Goal: Information Seeking & Learning: Compare options

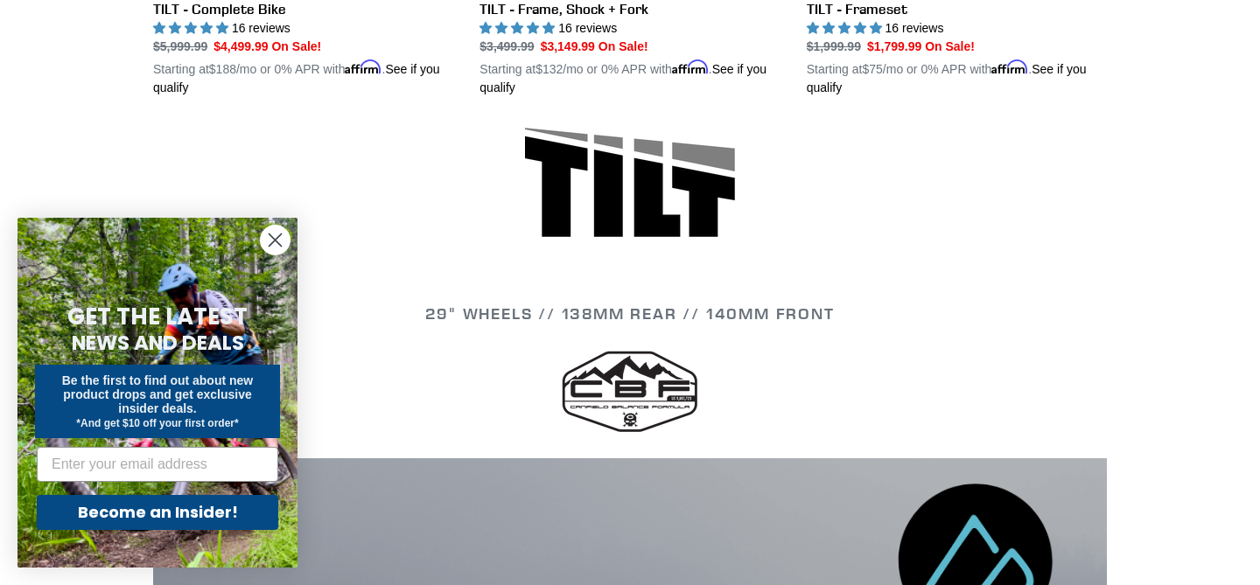
scroll to position [865, 0]
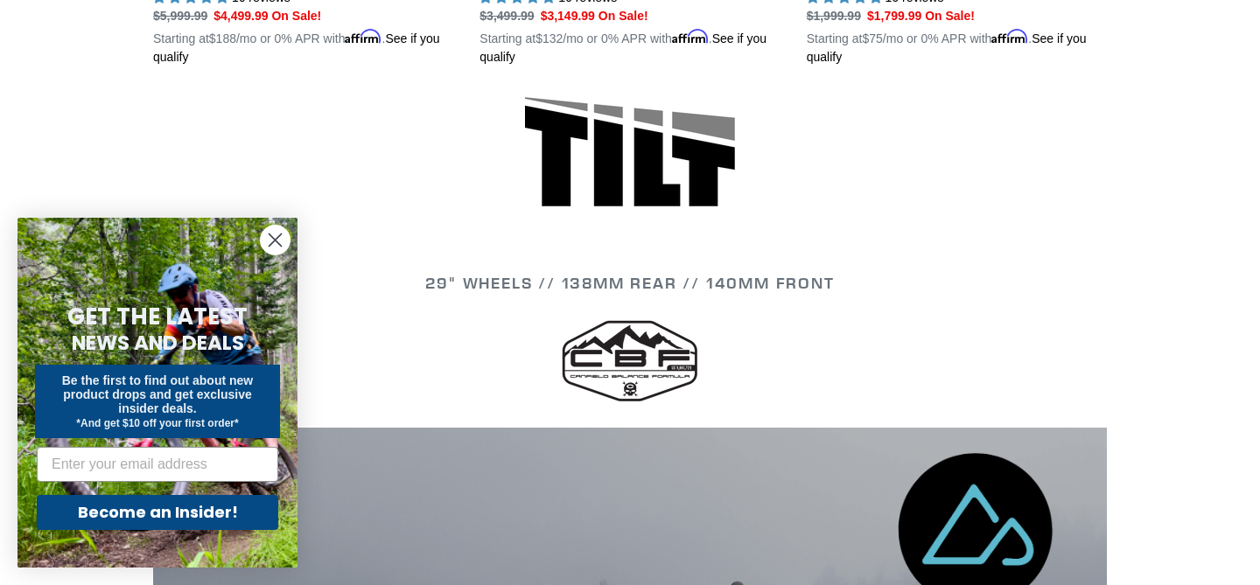
click at [271, 235] on circle "Close dialog" at bounding box center [275, 240] width 29 height 29
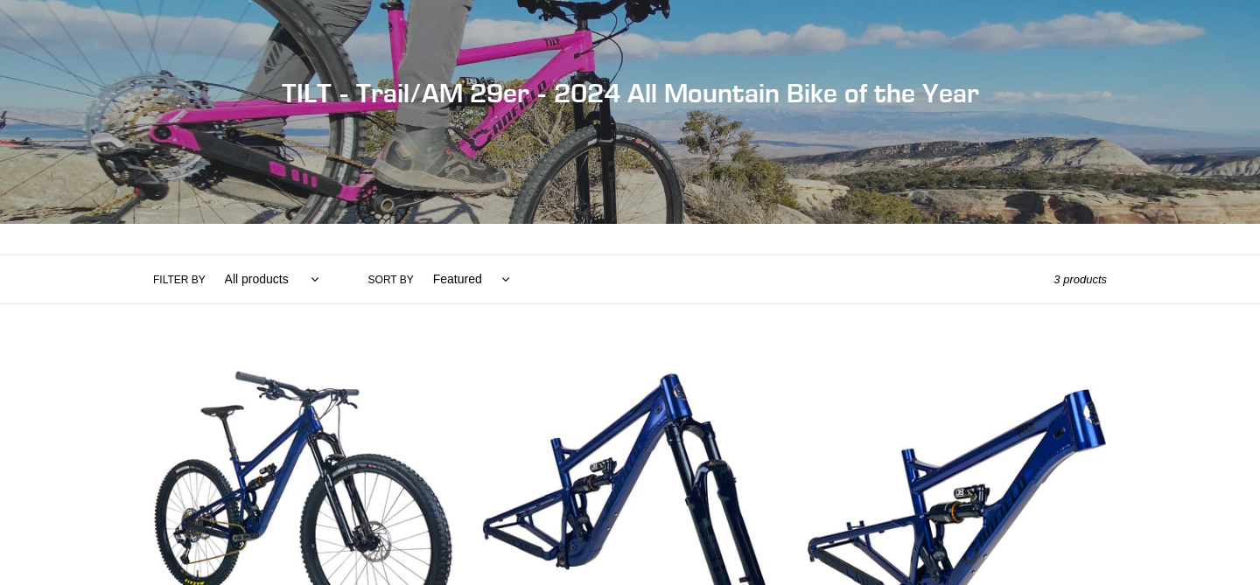
scroll to position [0, 0]
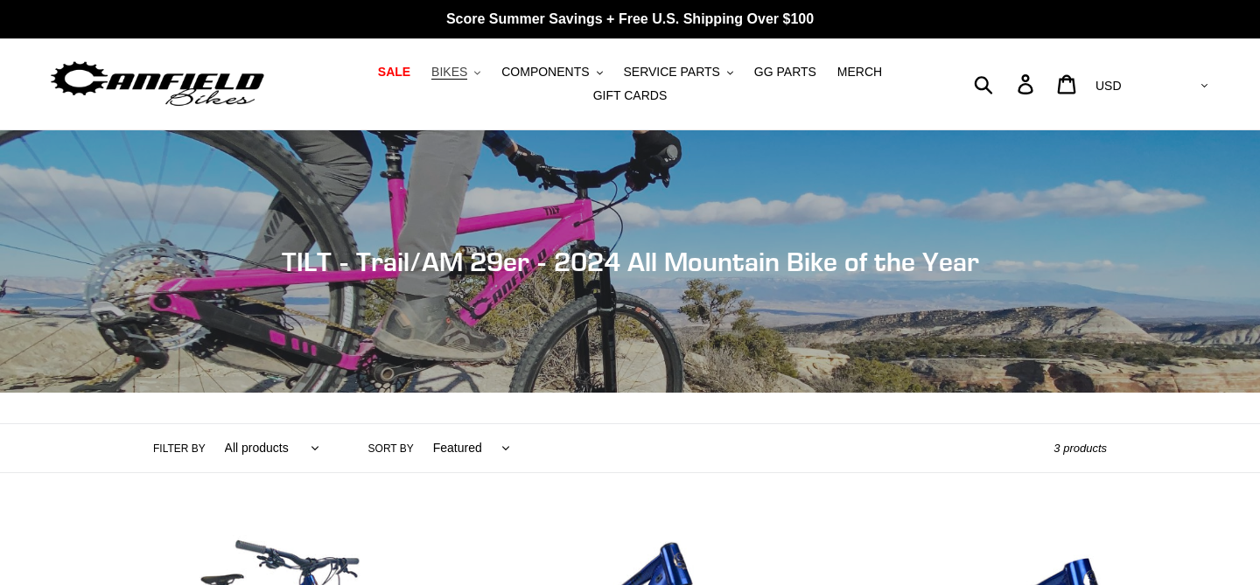
click at [449, 69] on span "BIKES" at bounding box center [449, 72] width 36 height 15
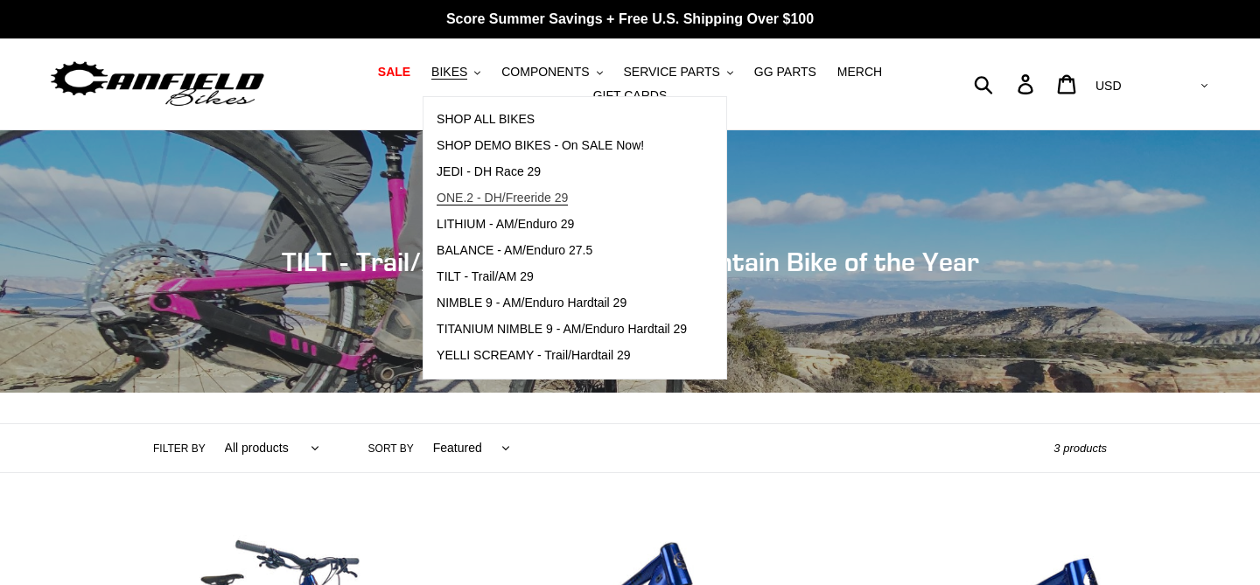
click at [519, 202] on span "ONE.2 - DH/Freeride 29" at bounding box center [502, 198] width 131 height 15
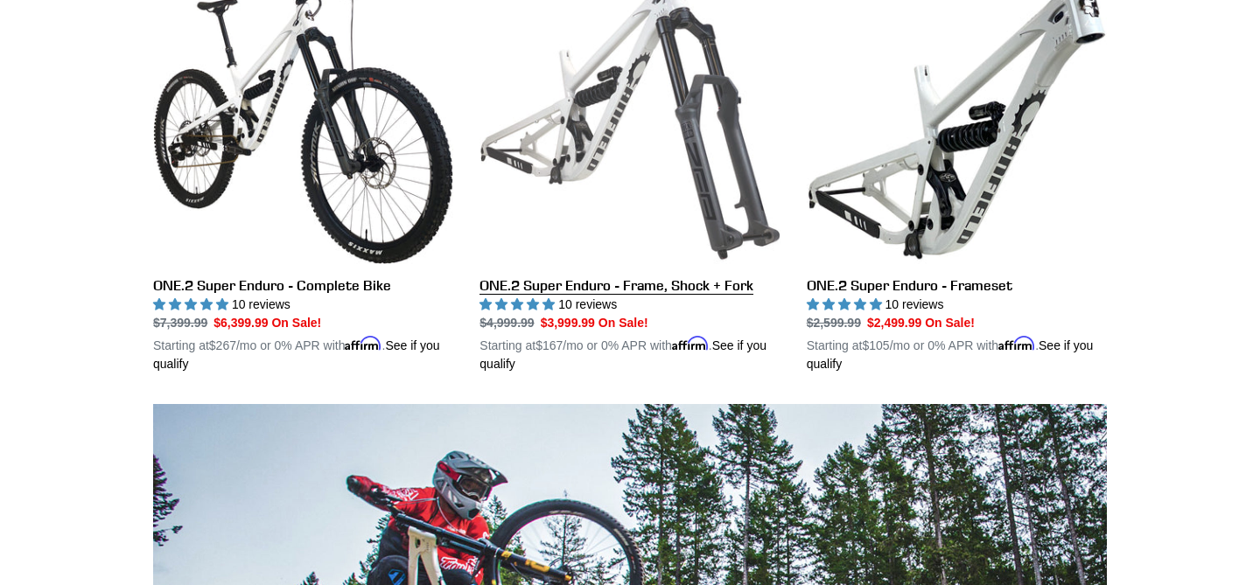
scroll to position [1024, 0]
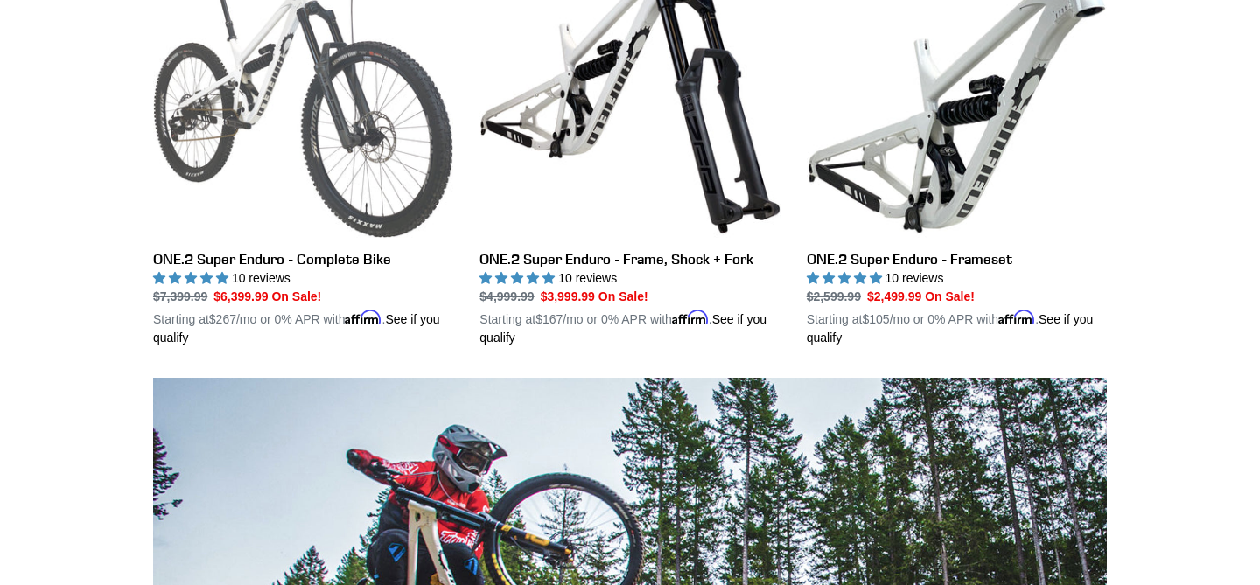
click at [347, 265] on link "ONE.2 Super Enduro - Complete Bike" at bounding box center [303, 143] width 300 height 410
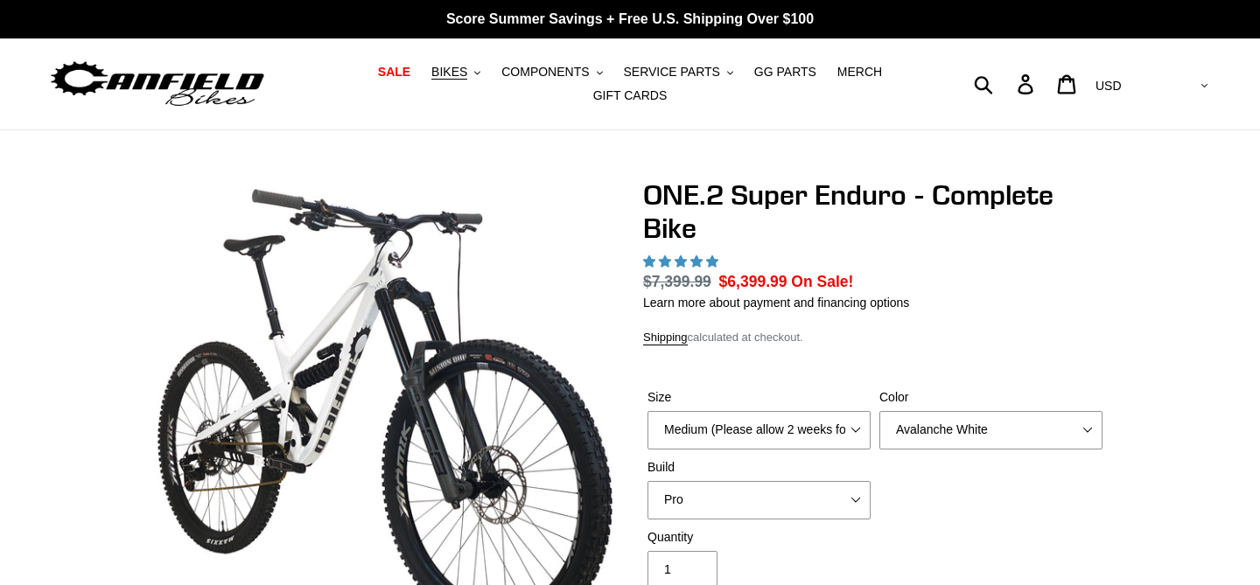
select select "highest-rating"
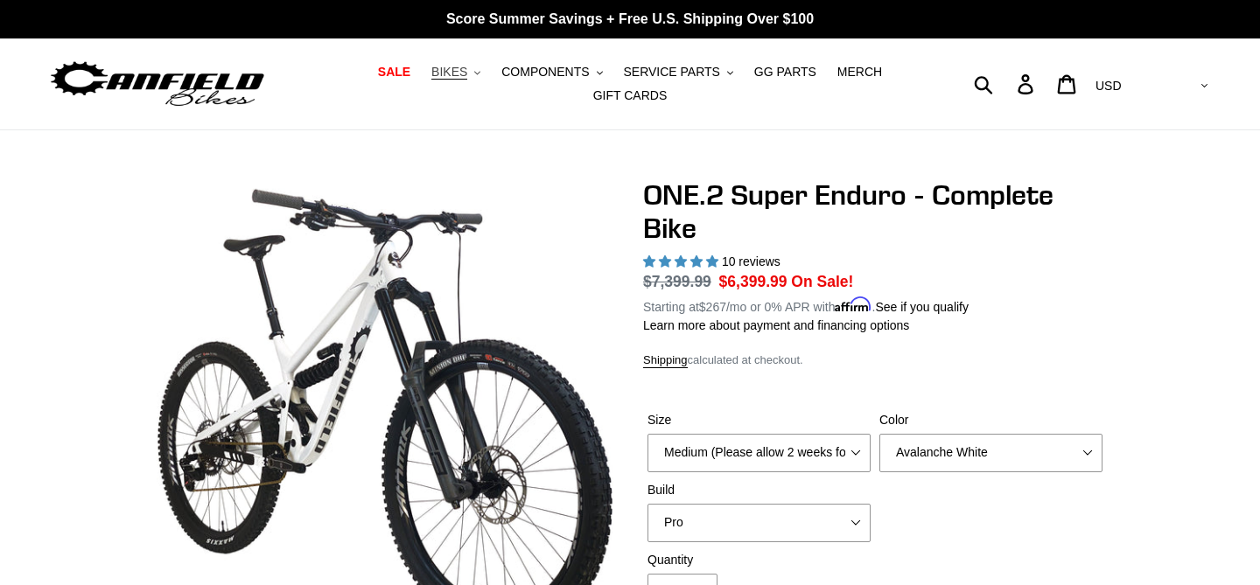
click at [474, 78] on button "BIKES .cls-1{fill:#231f20}" at bounding box center [456, 72] width 67 height 24
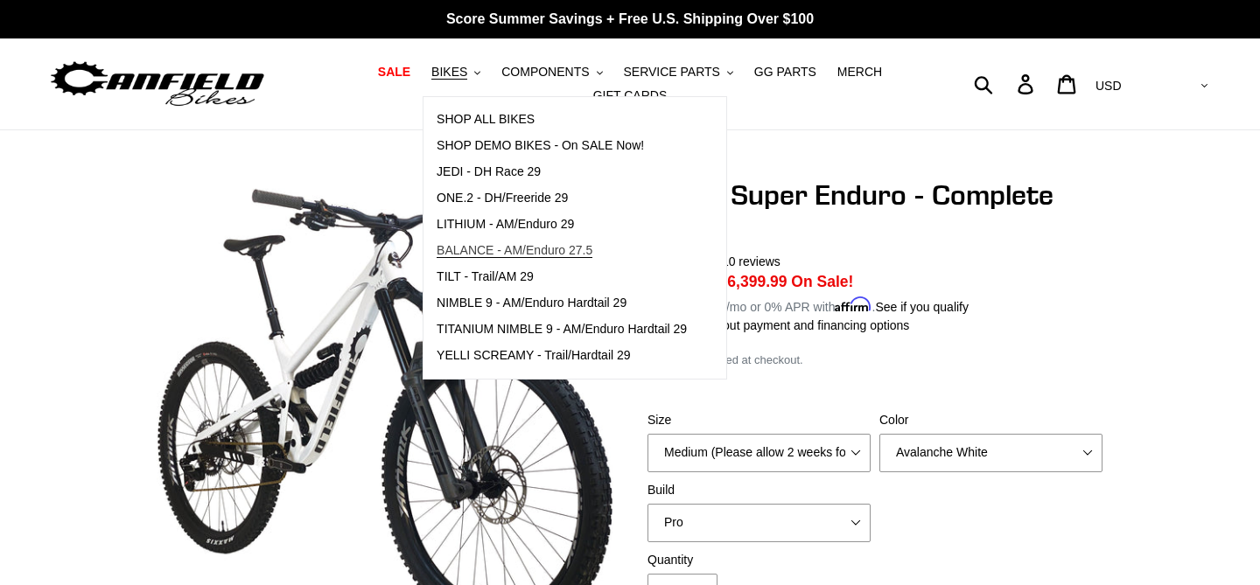
click at [523, 246] on span "BALANCE - AM/Enduro 27.5" at bounding box center [515, 250] width 156 height 15
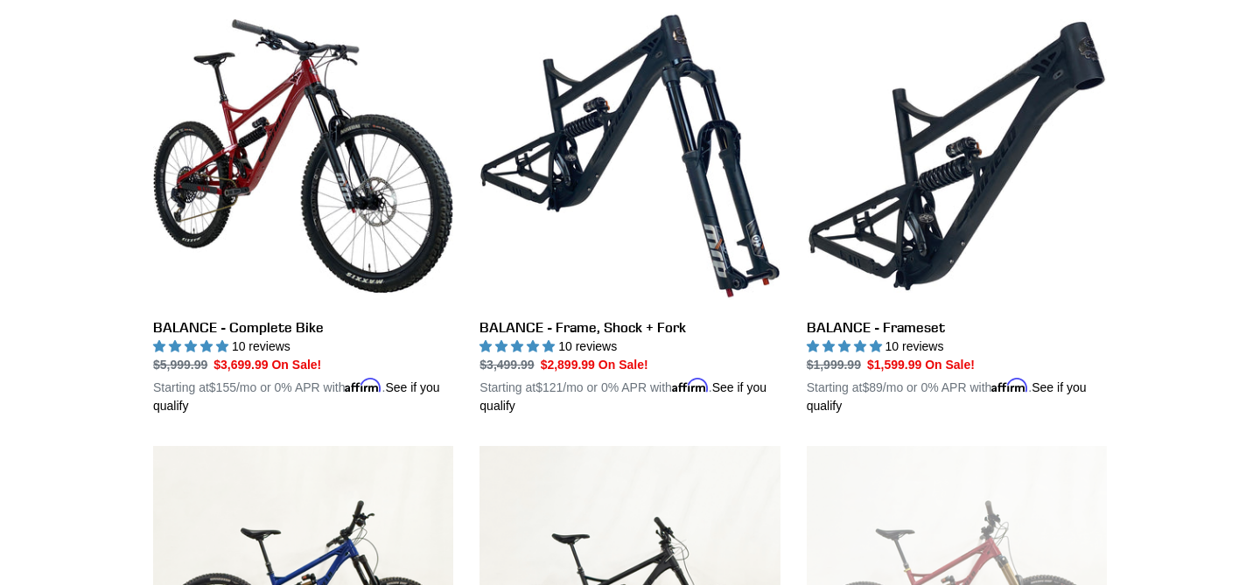
scroll to position [522, 0]
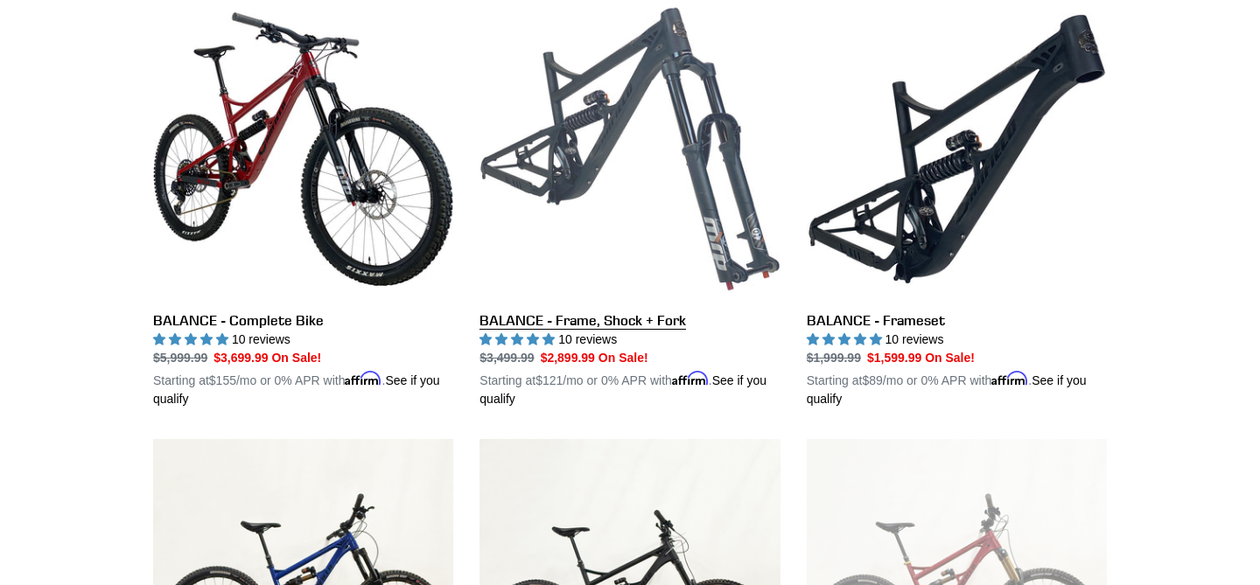
click at [617, 217] on link "BALANCE - Frame, Shock + Fork" at bounding box center [630, 204] width 300 height 410
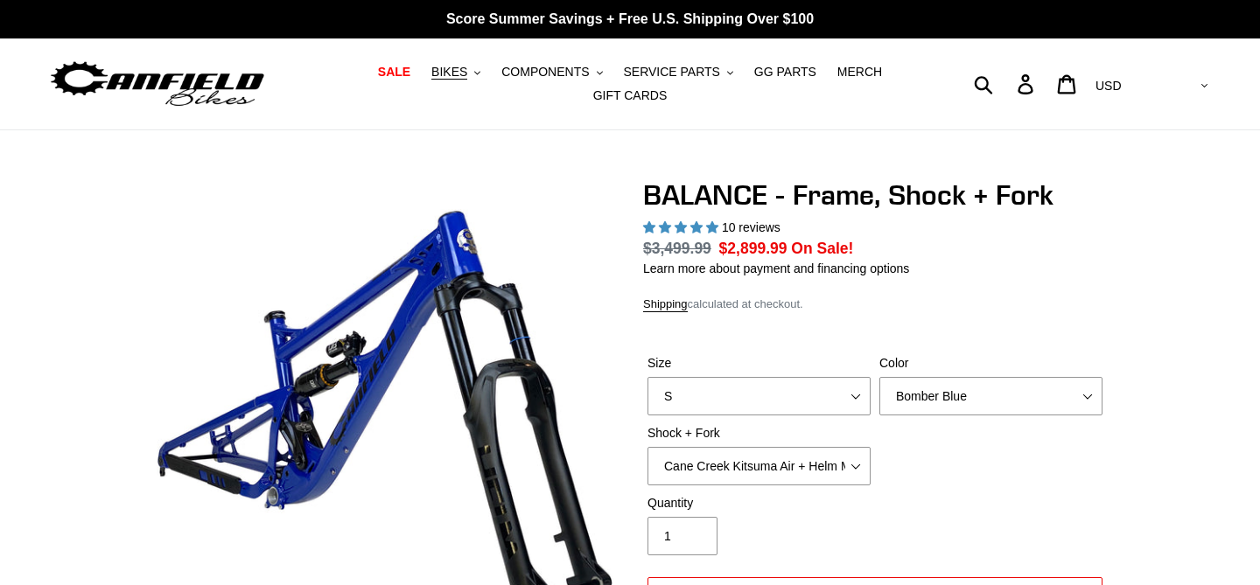
select select "highest-rating"
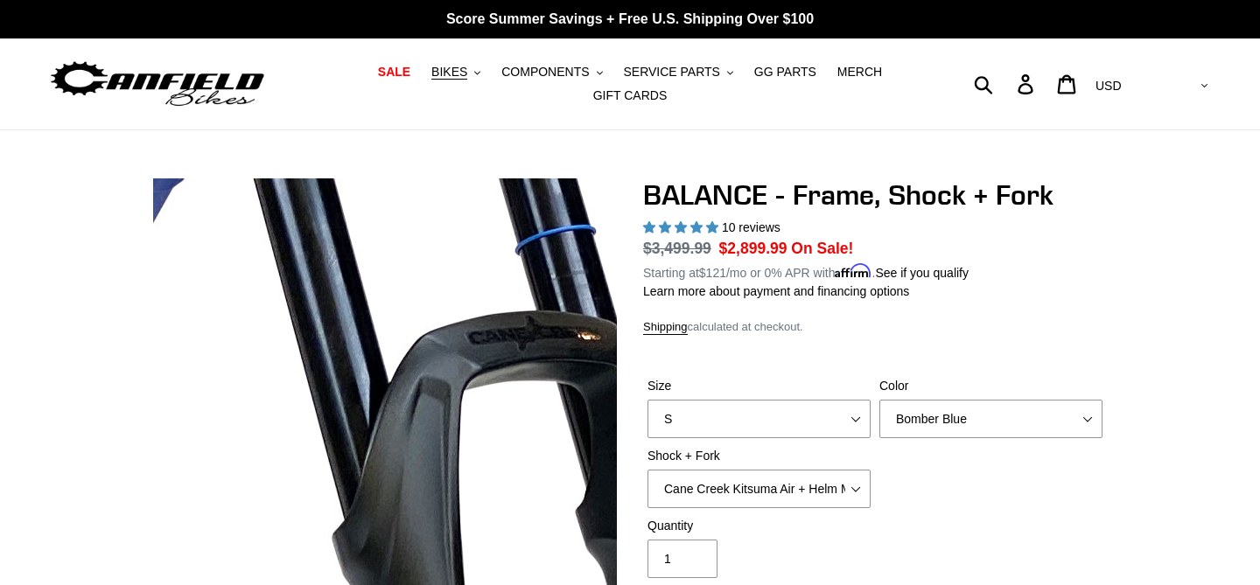
scroll to position [1, 0]
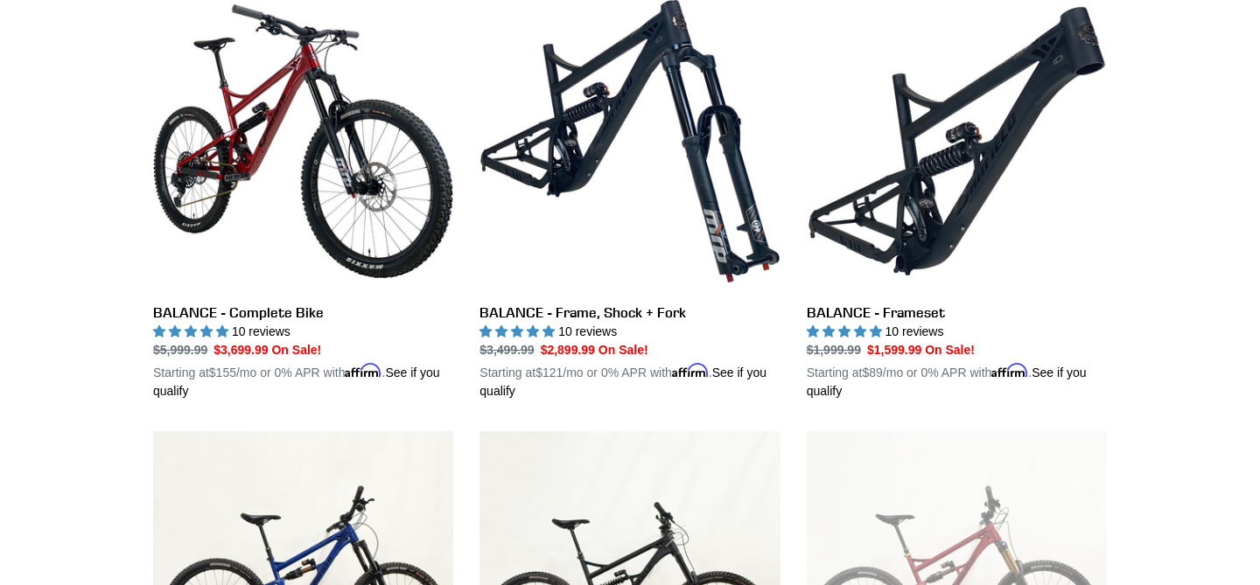
scroll to position [531, 0]
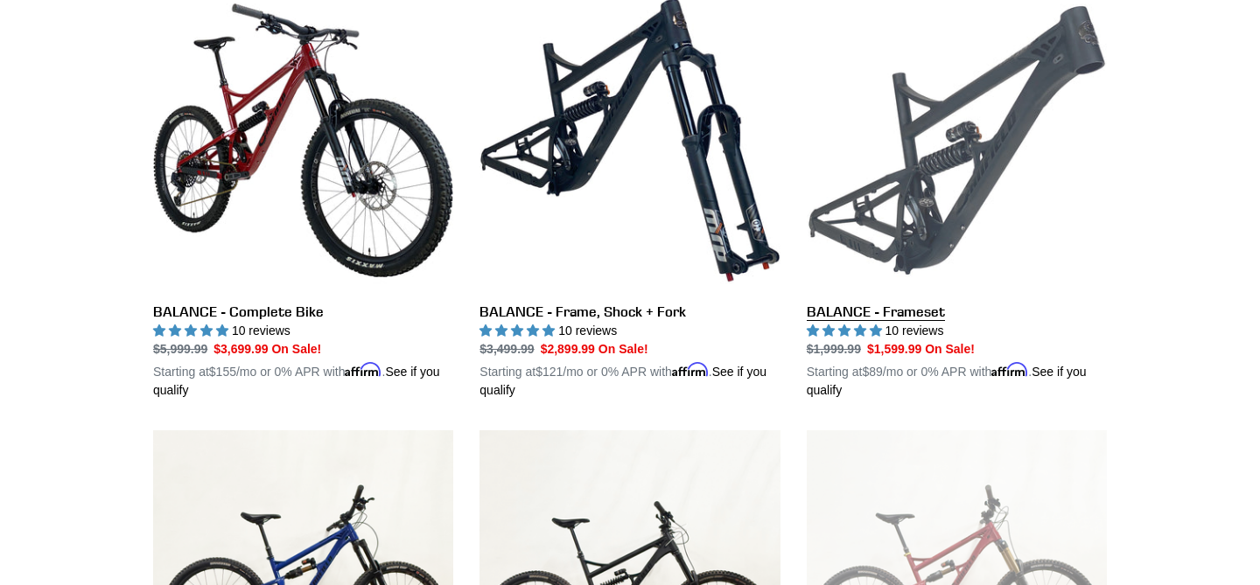
click at [1033, 167] on link "BALANCE - Frameset" at bounding box center [957, 195] width 300 height 410
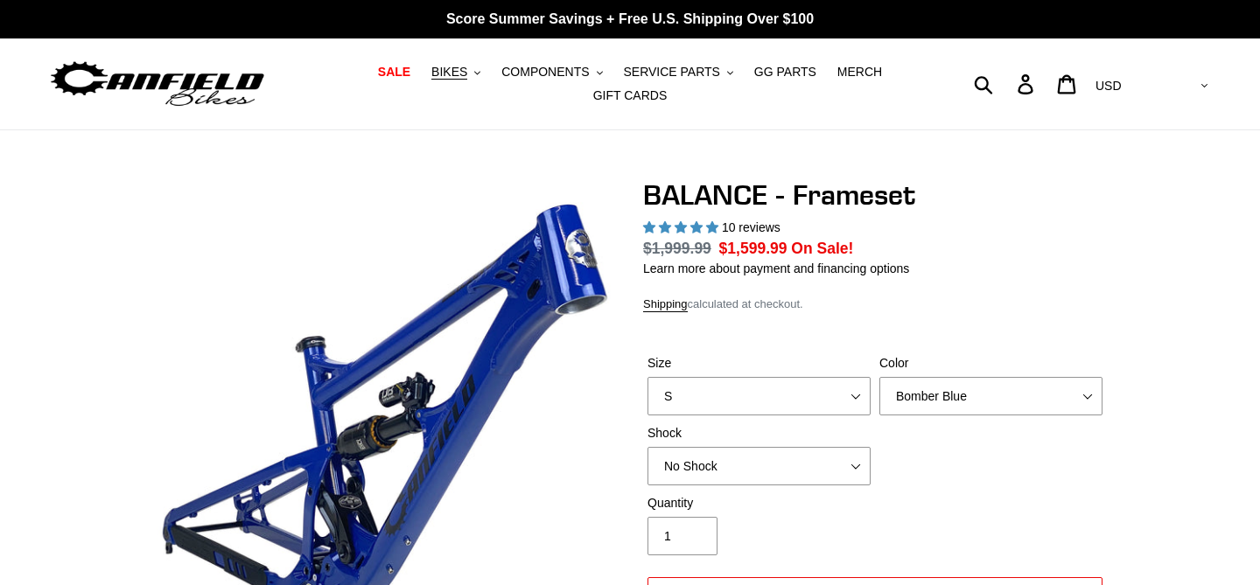
select select "highest-rating"
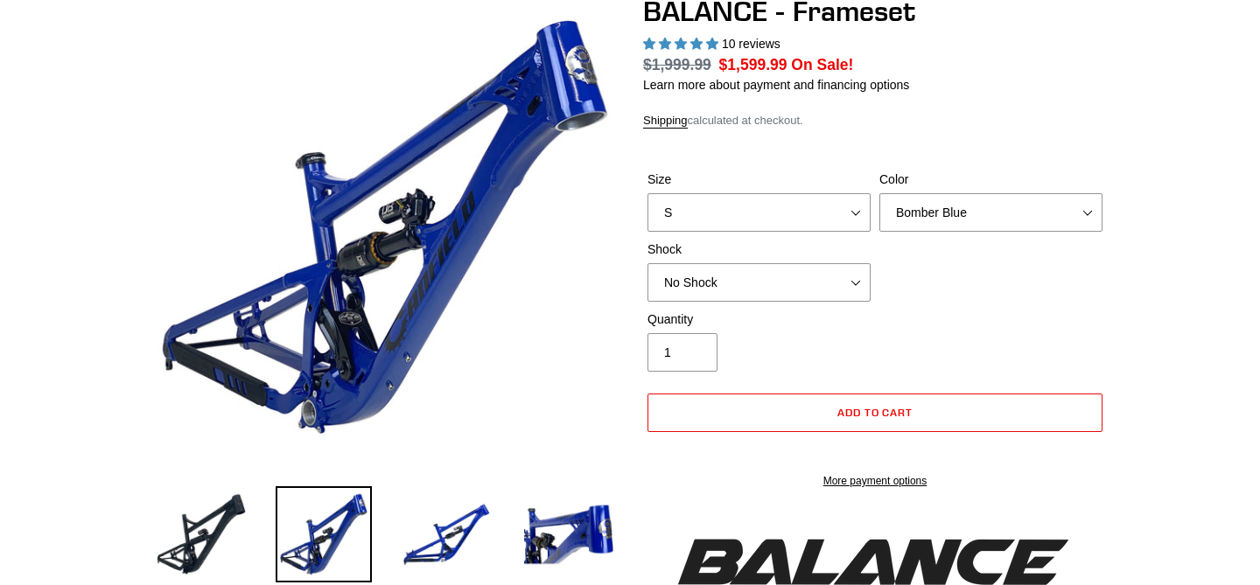
scroll to position [185, 0]
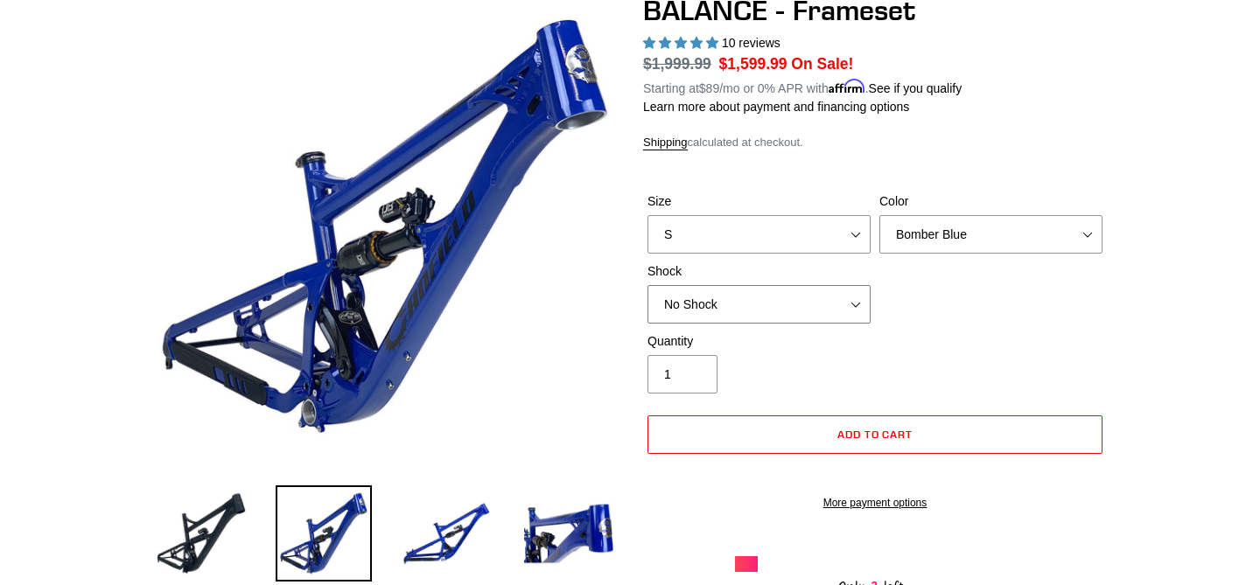
click at [806, 305] on select "No Shock Cane Creek Kitsuma Air Öhlins TTX2 Air EXT Storia V3-S" at bounding box center [759, 304] width 223 height 39
click at [933, 232] on select "Bomber Blue Goat's Blood Stealth Black" at bounding box center [990, 234] width 223 height 39
click at [879, 215] on select "Bomber Blue Goat's Blood Stealth Black" at bounding box center [990, 234] width 223 height 39
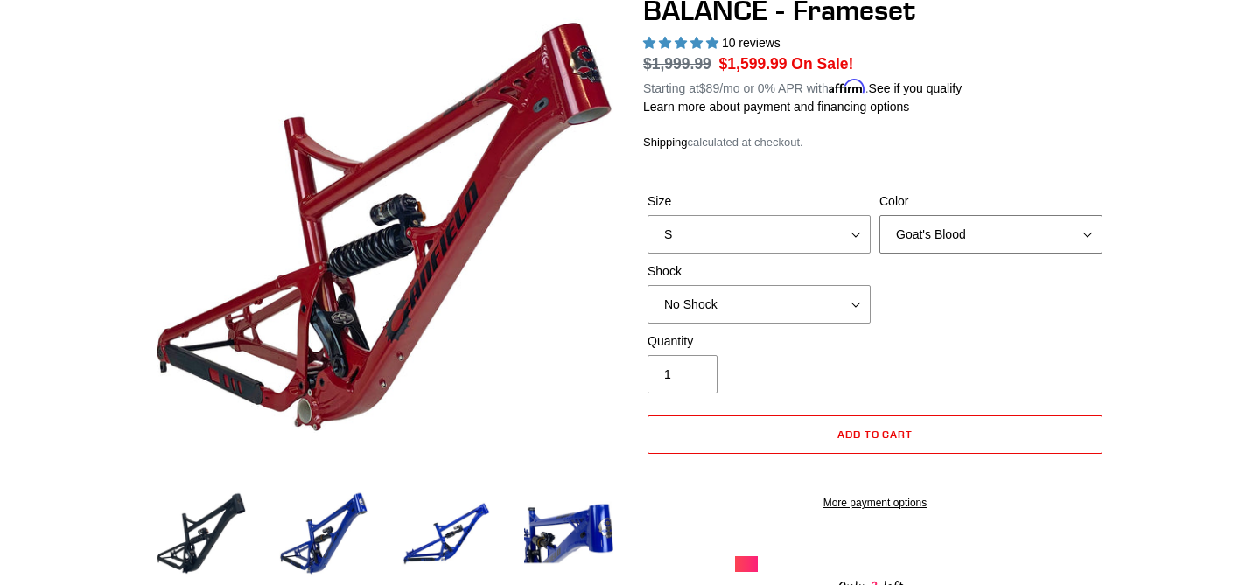
click at [928, 234] on select "Bomber Blue Goat's Blood Stealth Black" at bounding box center [990, 234] width 223 height 39
select select "Stealth Black"
click at [879, 215] on select "Bomber Blue Goat's Blood Stealth Black" at bounding box center [990, 234] width 223 height 39
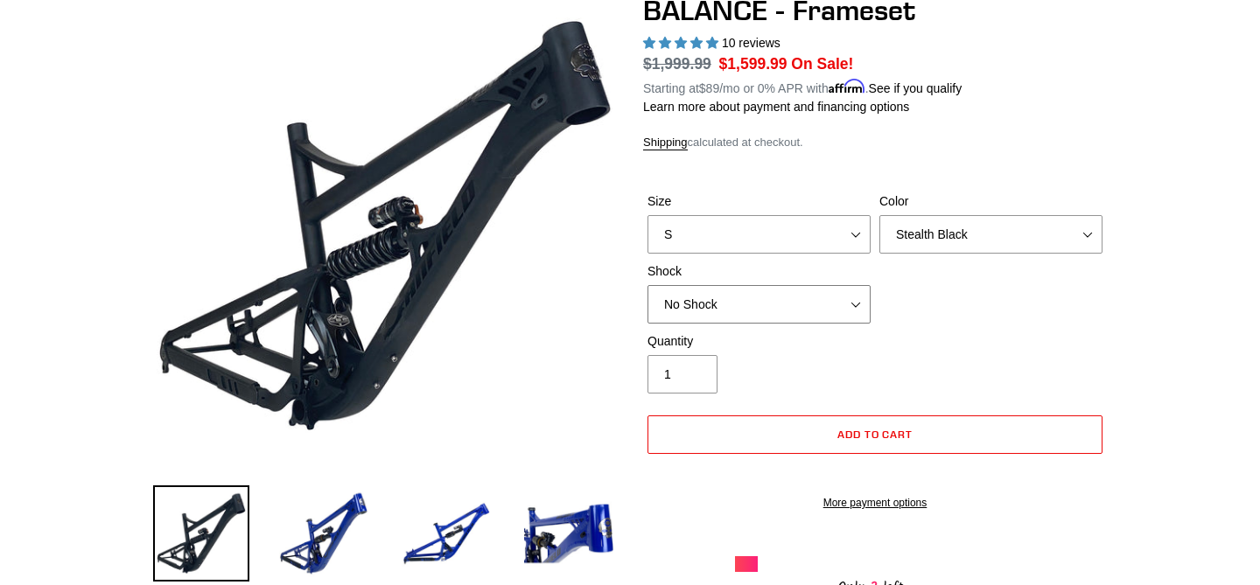
click at [852, 287] on select "No Shock Cane Creek Kitsuma Air Öhlins TTX2 Air EXT Storia V3-S" at bounding box center [759, 304] width 223 height 39
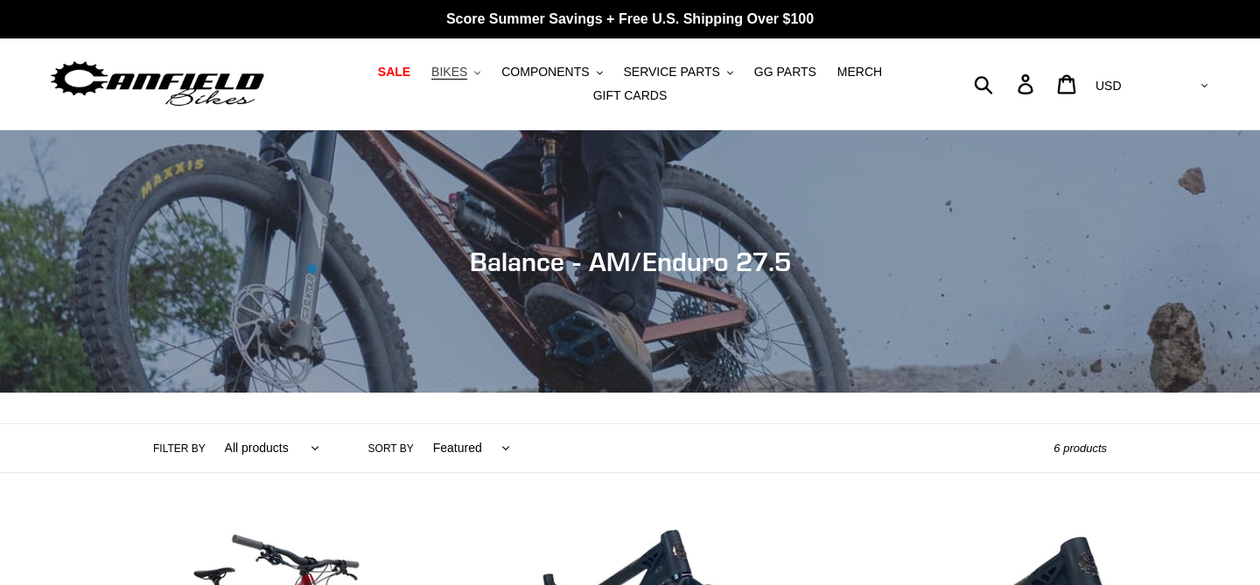
click at [445, 81] on button "BIKES .cls-1{fill:#231f20}" at bounding box center [456, 72] width 67 height 24
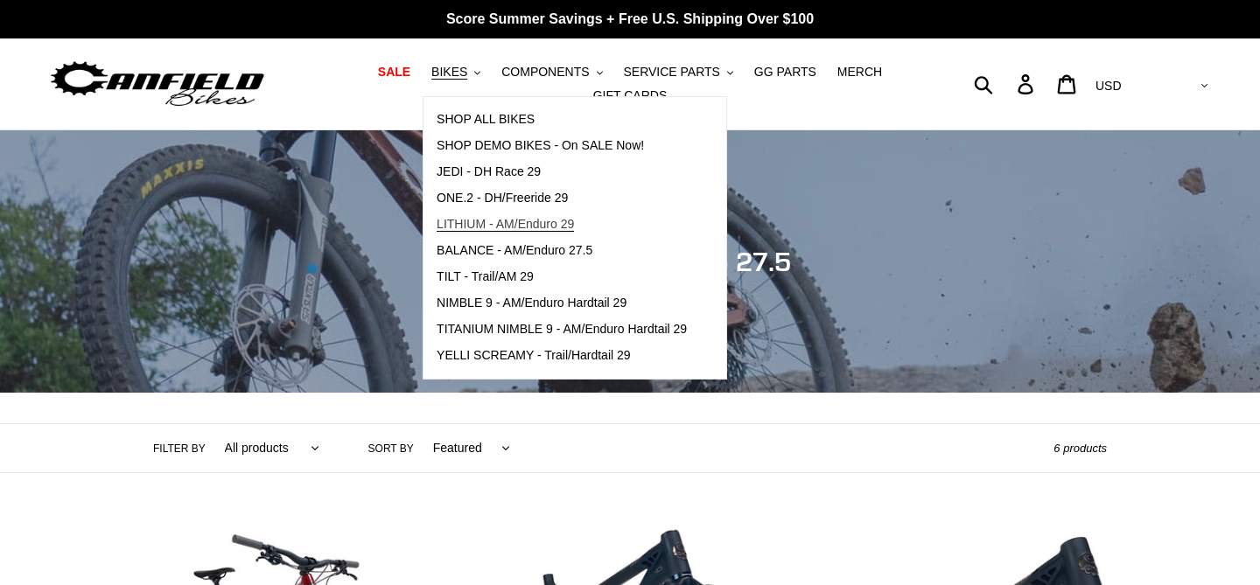
click at [507, 232] on span "LITHIUM - AM/Enduro 29" at bounding box center [505, 224] width 137 height 15
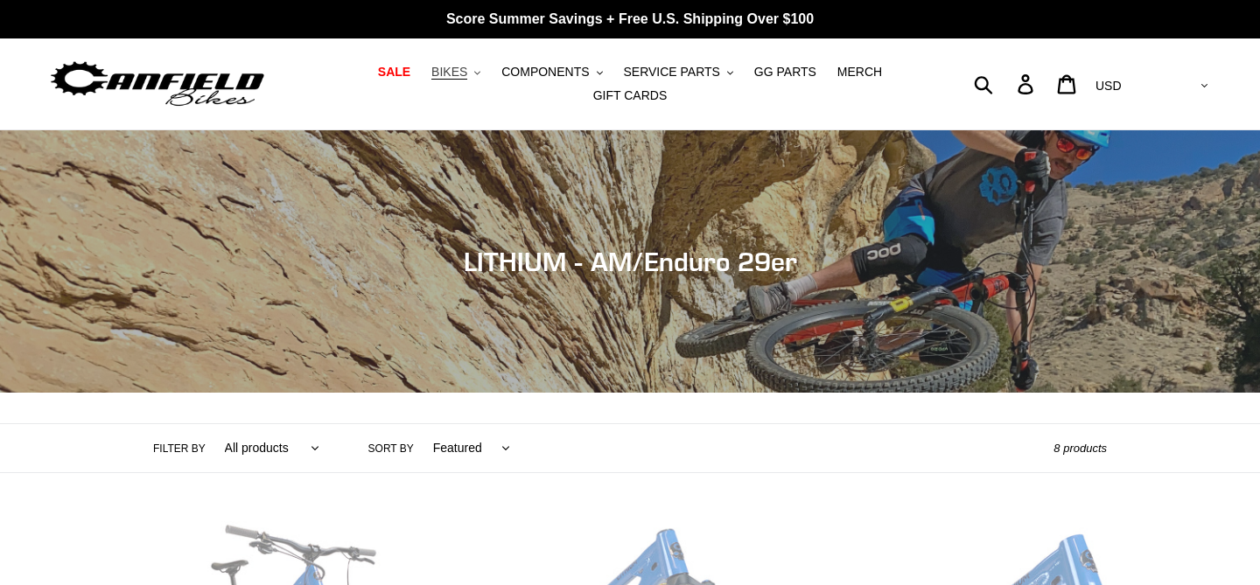
click at [462, 80] on button "BIKES .cls-1{fill:#231f20}" at bounding box center [456, 72] width 67 height 24
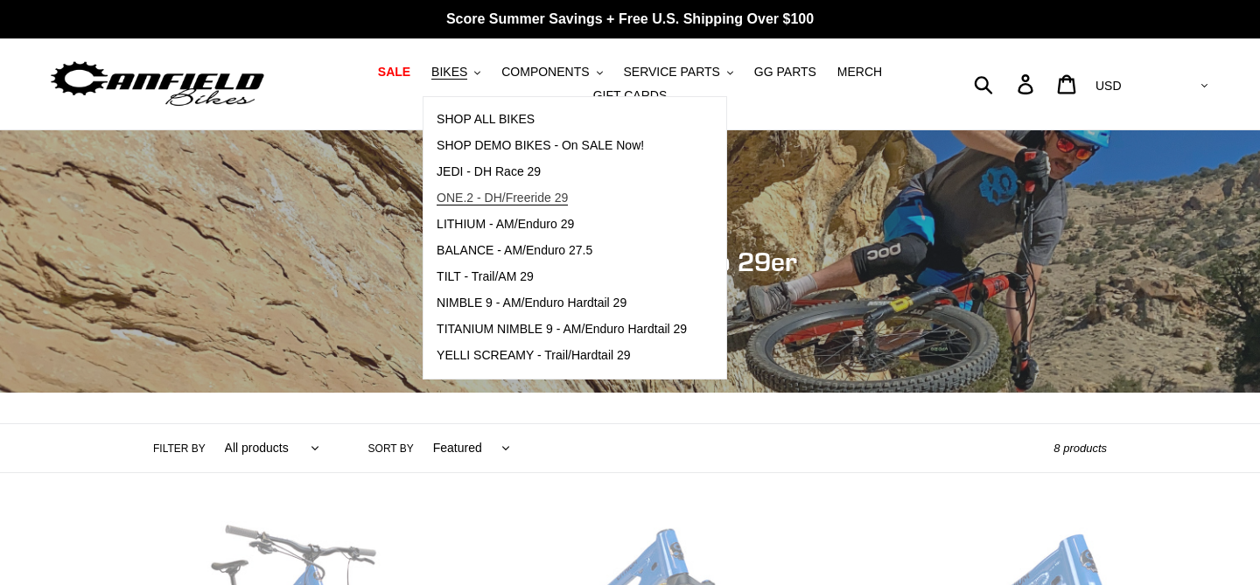
click at [494, 187] on link "ONE.2 - DH/Freeride 29" at bounding box center [562, 199] width 277 height 26
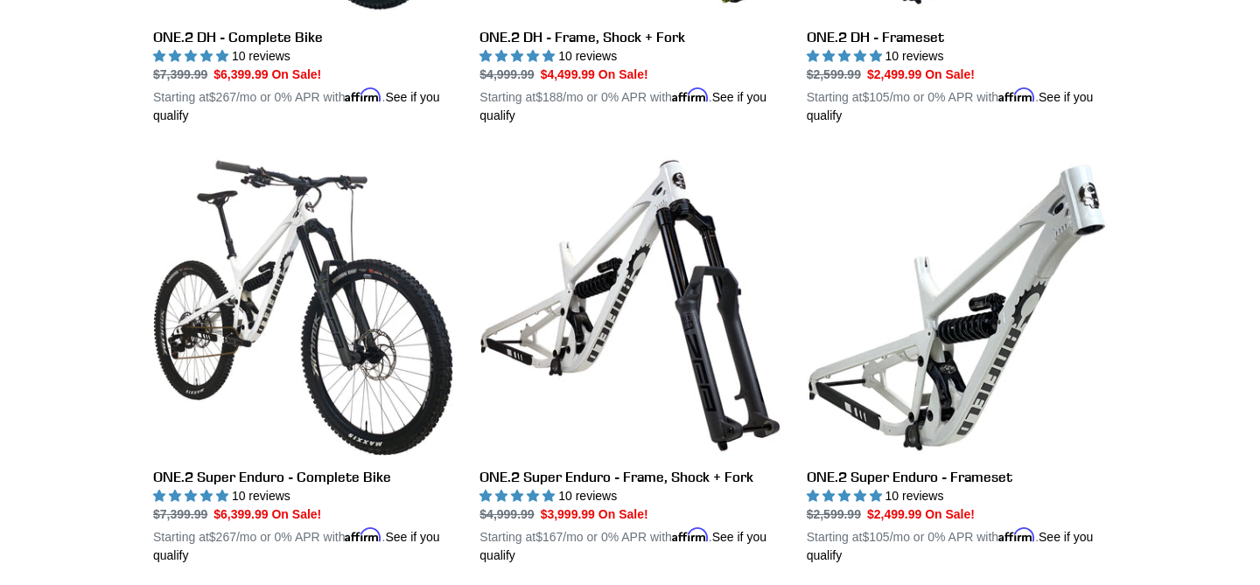
scroll to position [837, 0]
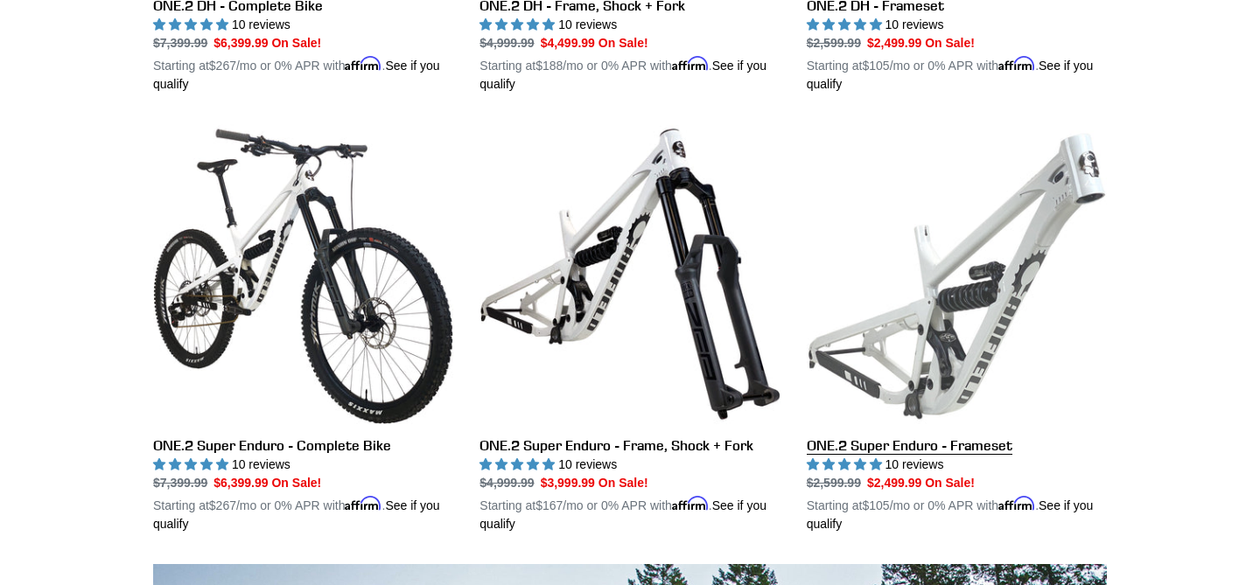
click at [975, 345] on link "ONE.2 Super Enduro - Frameset" at bounding box center [957, 329] width 300 height 410
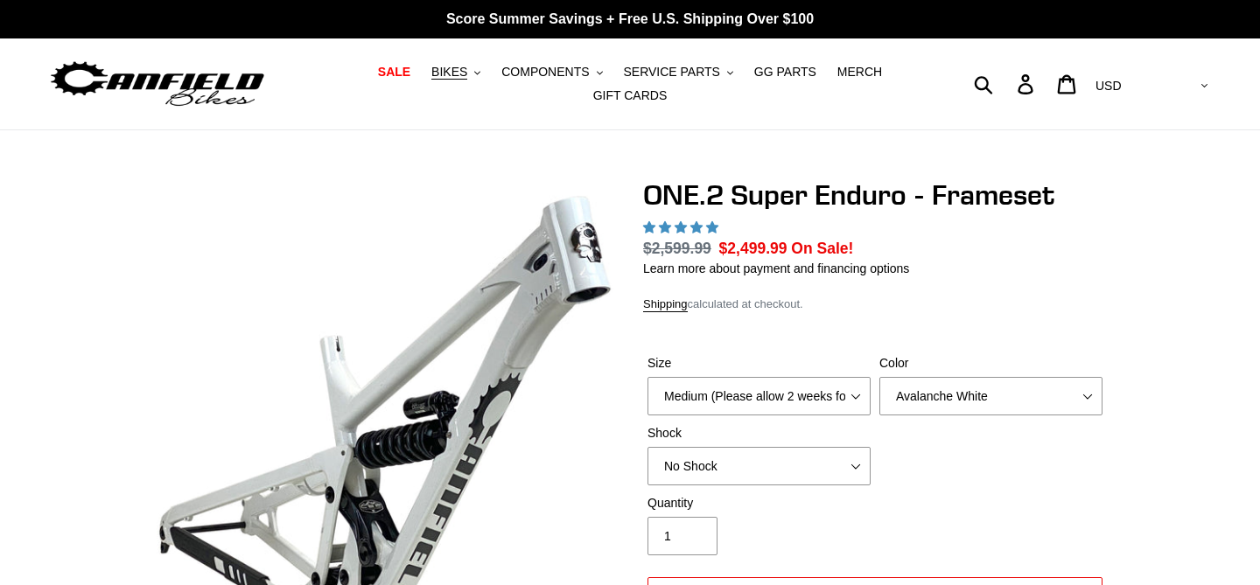
select select "highest-rating"
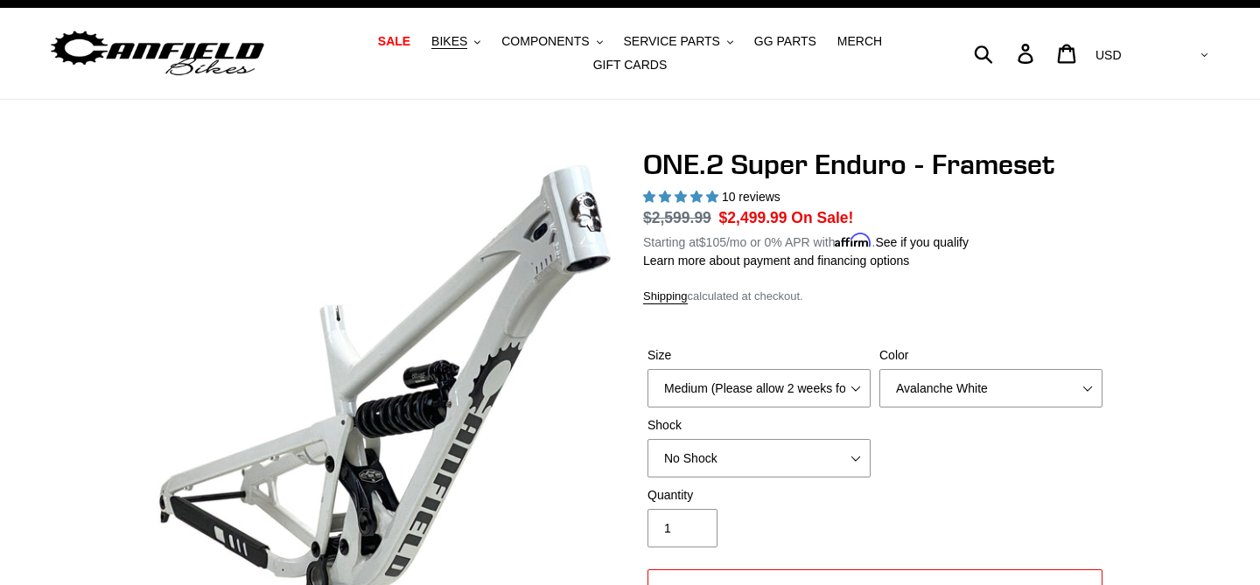
scroll to position [39, 0]
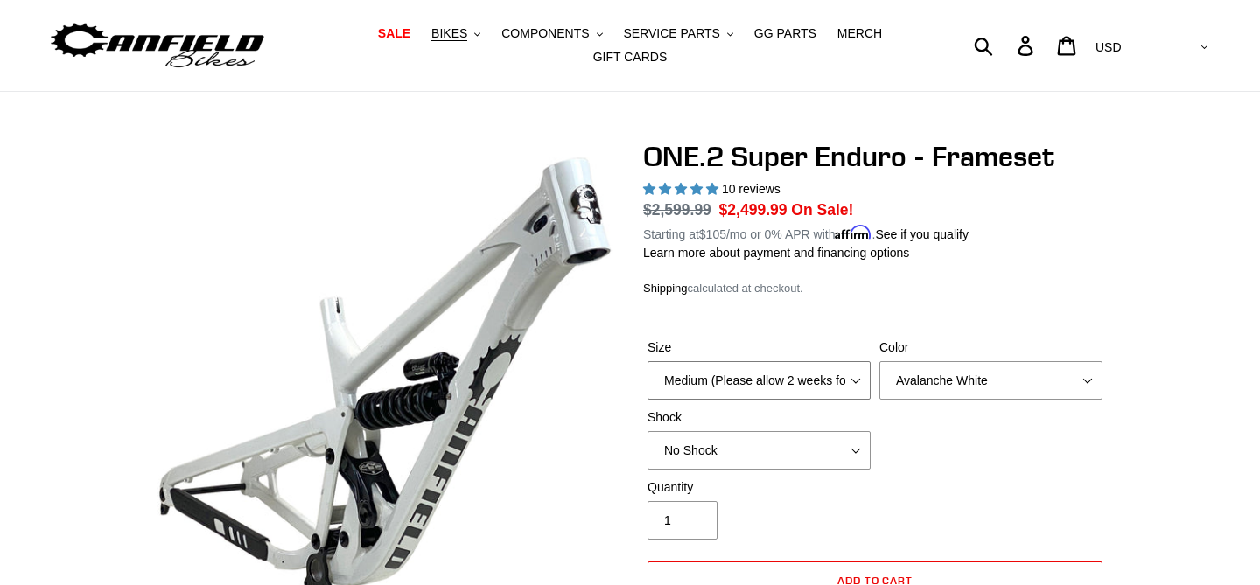
click at [804, 389] on select "Medium (Please allow 2 weeks for delivery) Large (Sold Out)" at bounding box center [759, 380] width 223 height 39
click at [777, 459] on select "No Shock RockShox Vivid Coil" at bounding box center [759, 450] width 223 height 39
select select "RockShox Vivid Coil"
click at [648, 431] on select "No Shock RockShox Vivid Coil" at bounding box center [759, 450] width 223 height 39
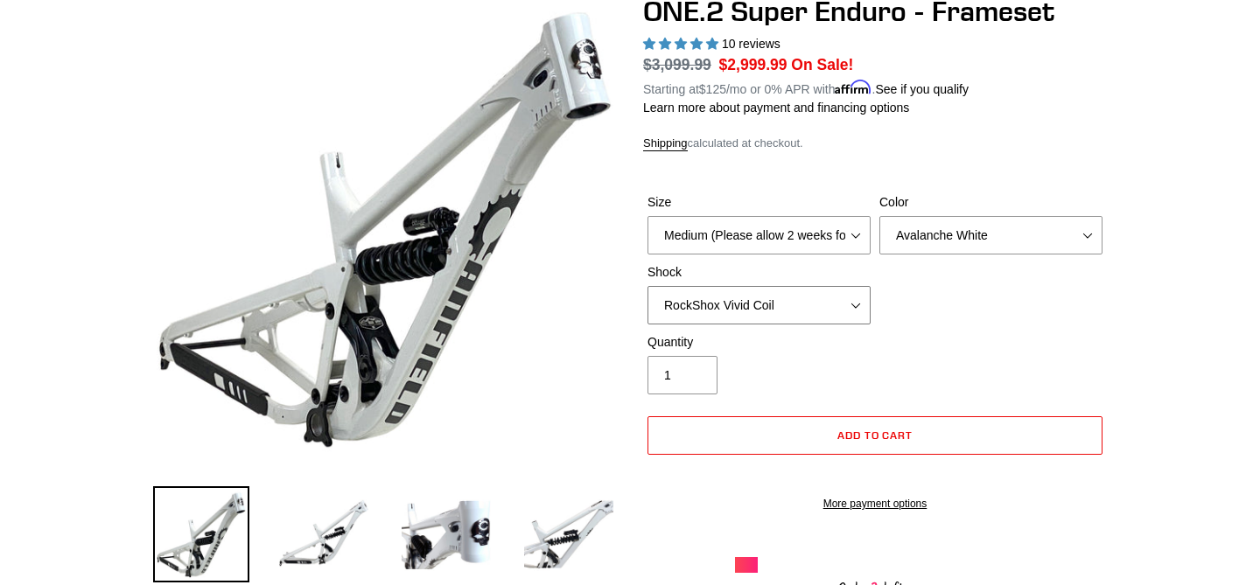
scroll to position [177, 0]
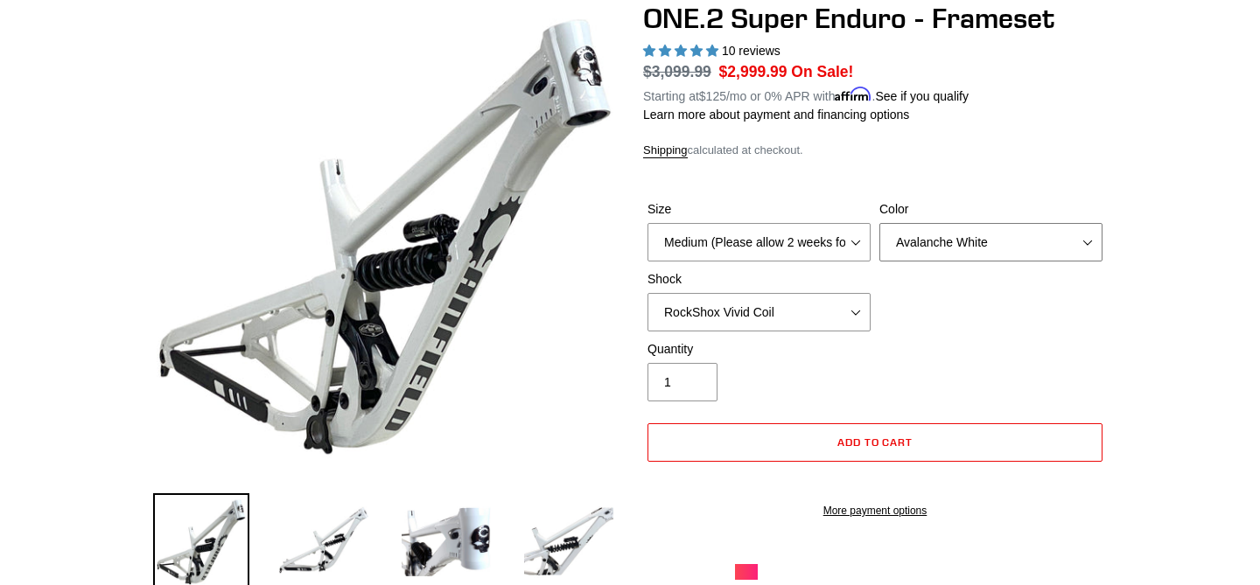
click at [974, 248] on select "Avalanche White Bentonite Grey" at bounding box center [990, 242] width 223 height 39
click at [920, 227] on select "Avalanche White Bentonite Grey" at bounding box center [990, 242] width 223 height 39
click at [879, 223] on select "Avalanche White Bentonite Grey" at bounding box center [990, 242] width 223 height 39
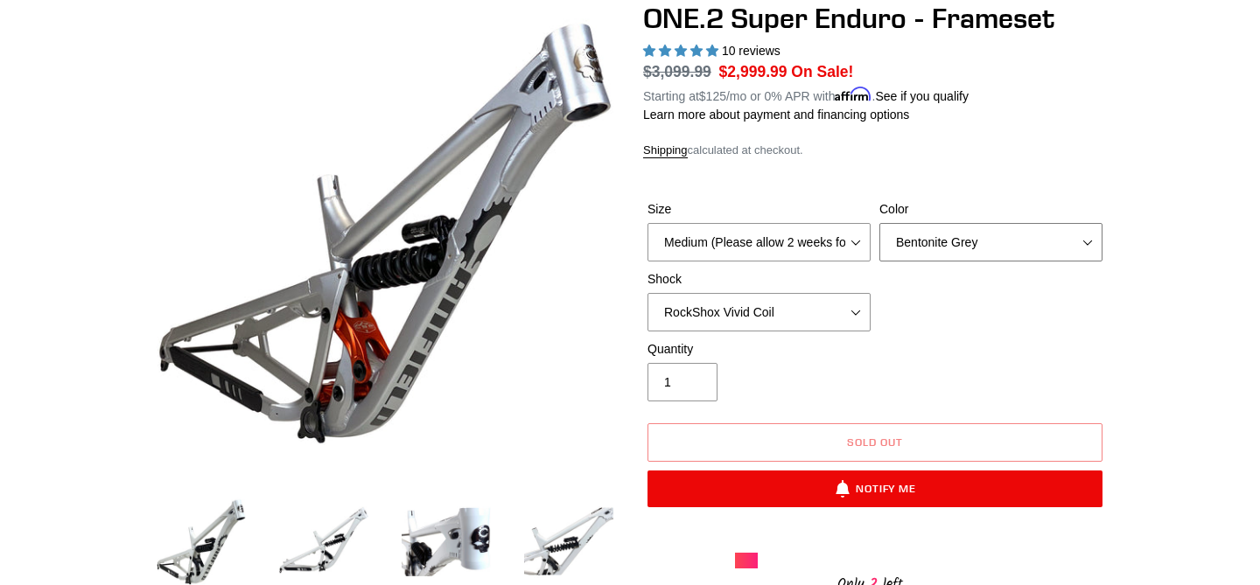
click at [930, 251] on select "Avalanche White Bentonite Grey" at bounding box center [990, 242] width 223 height 39
click at [879, 223] on select "Avalanche White Bentonite Grey" at bounding box center [990, 242] width 223 height 39
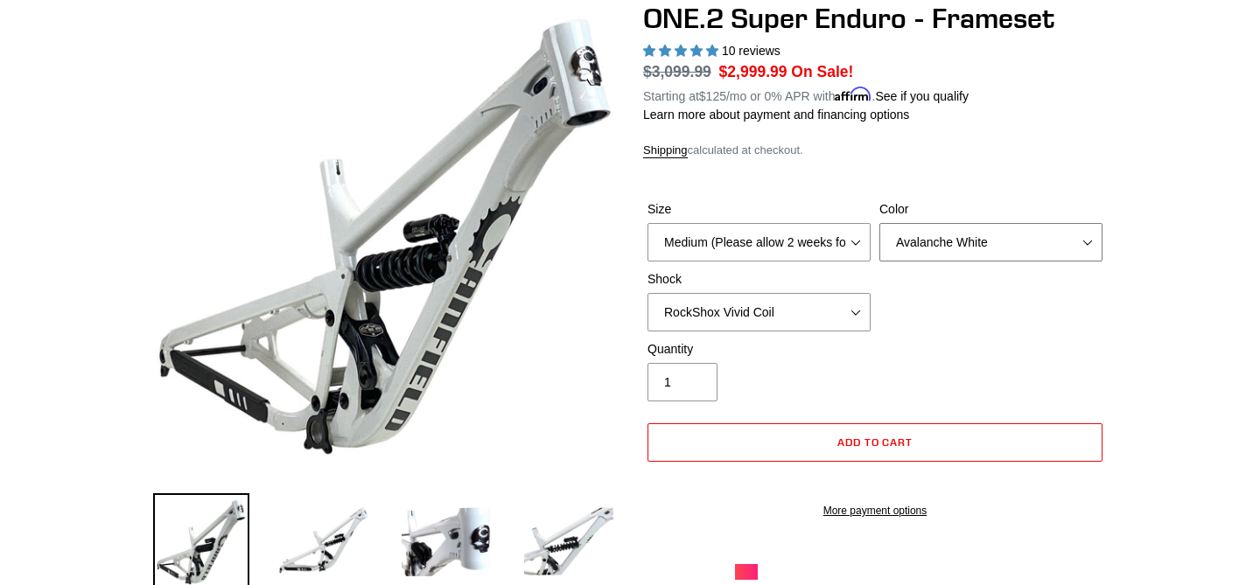
click at [923, 229] on select "Avalanche White Bentonite Grey" at bounding box center [990, 242] width 223 height 39
select select "Bentonite Grey"
click at [879, 223] on select "Avalanche White Bentonite Grey" at bounding box center [990, 242] width 223 height 39
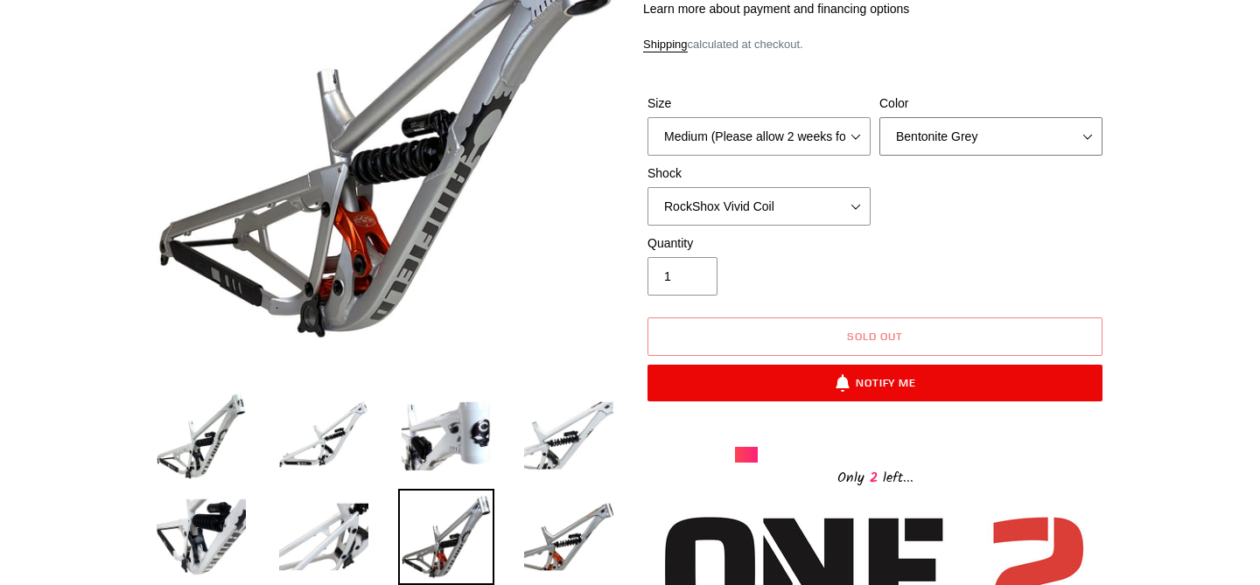
scroll to position [279, 0]
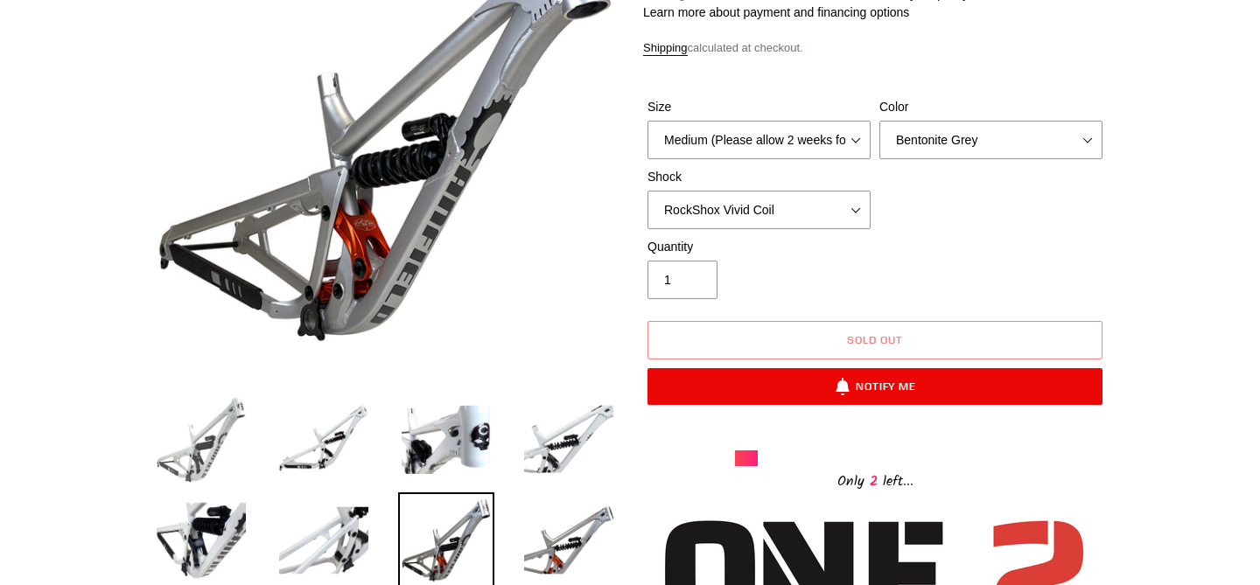
click at [201, 452] on img at bounding box center [201, 439] width 96 height 96
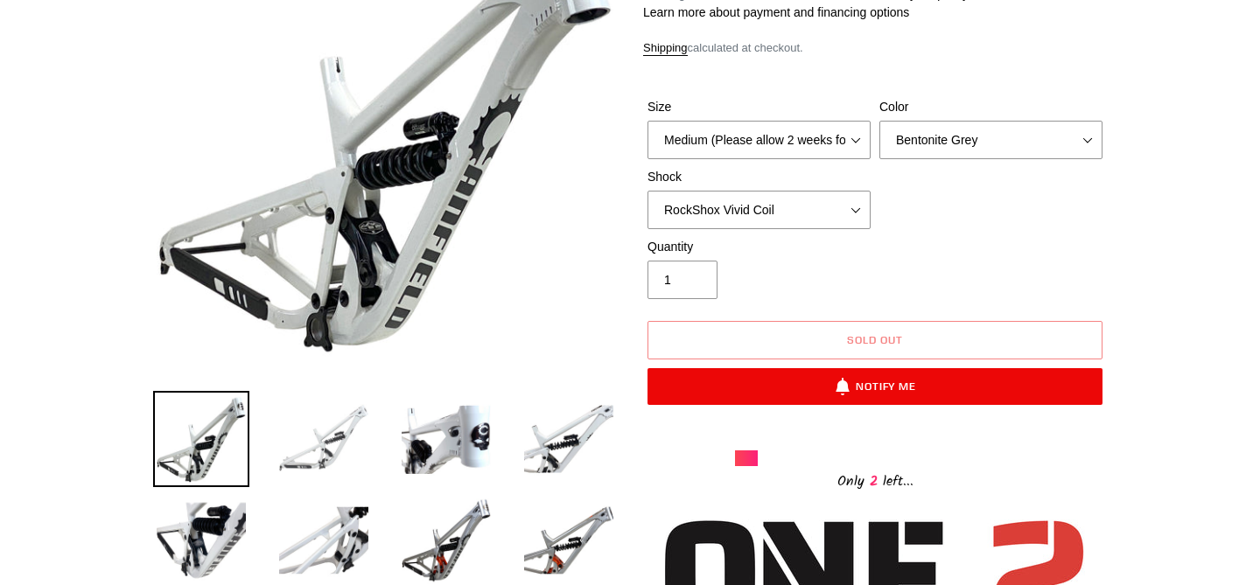
click at [282, 464] on img at bounding box center [324, 439] width 96 height 96
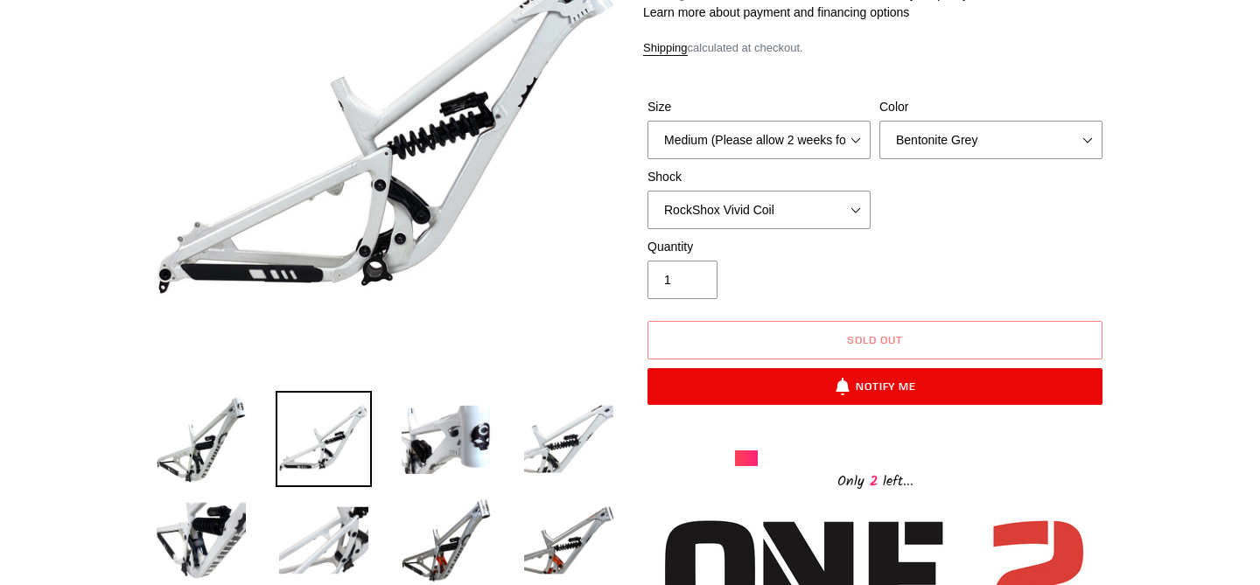
click at [374, 452] on li at bounding box center [433, 444] width 123 height 102
click at [424, 441] on img at bounding box center [446, 439] width 96 height 96
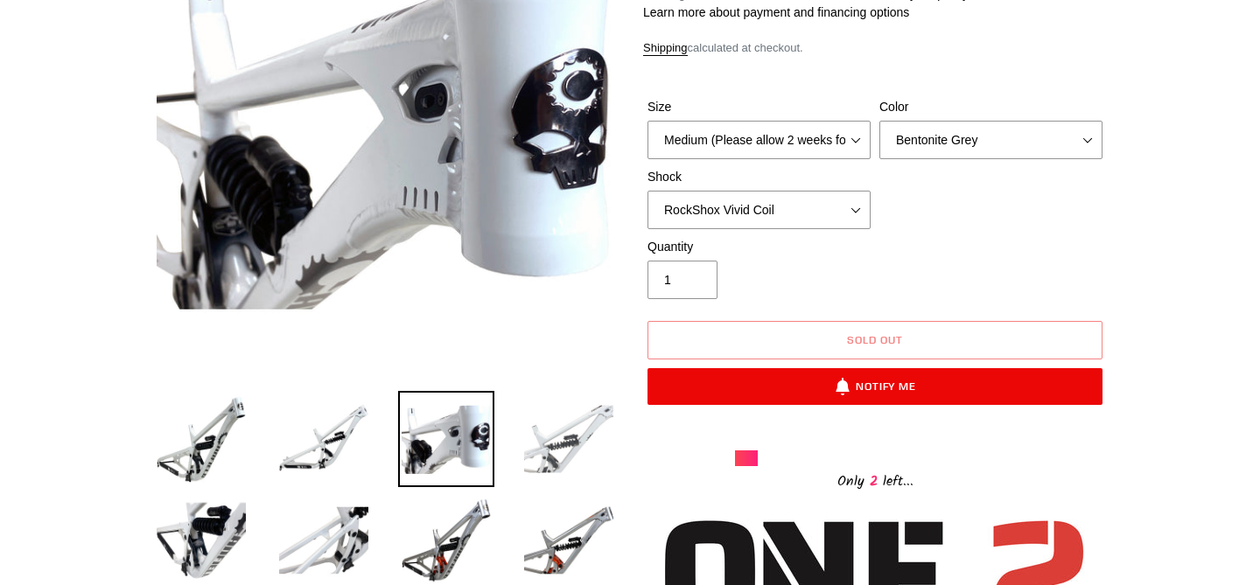
click at [550, 459] on img at bounding box center [569, 439] width 96 height 96
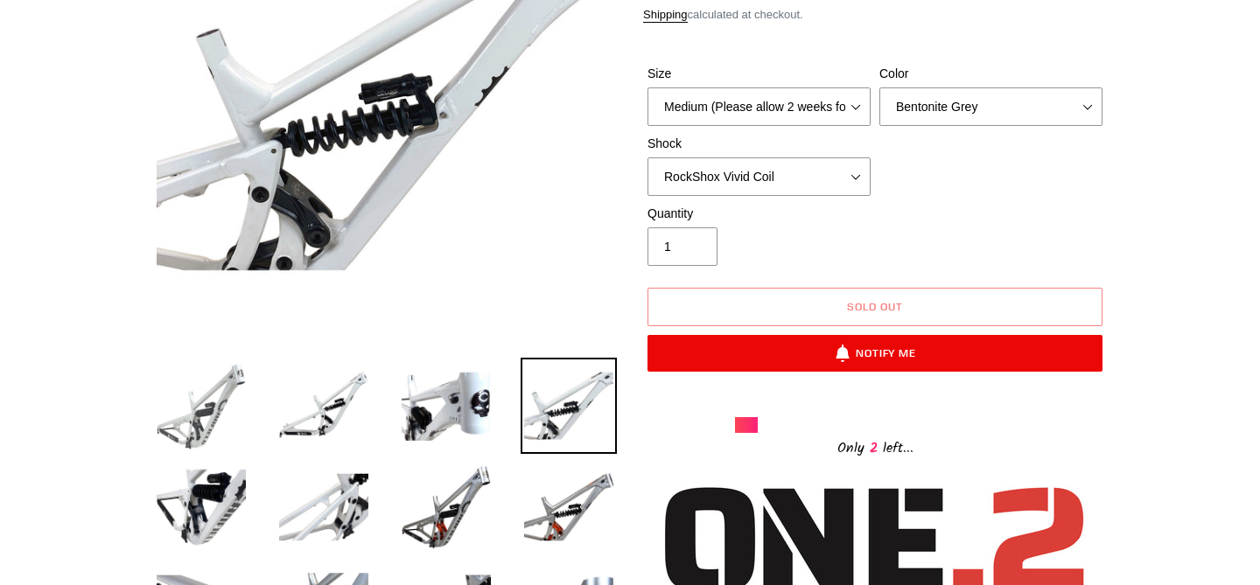
scroll to position [314, 0]
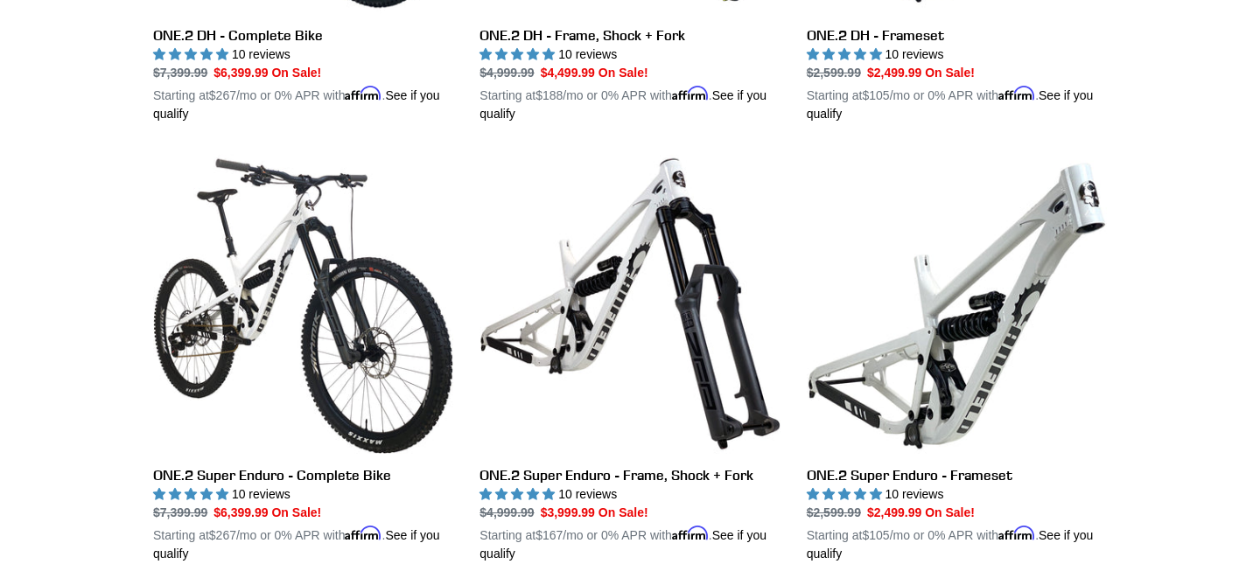
scroll to position [809, 0]
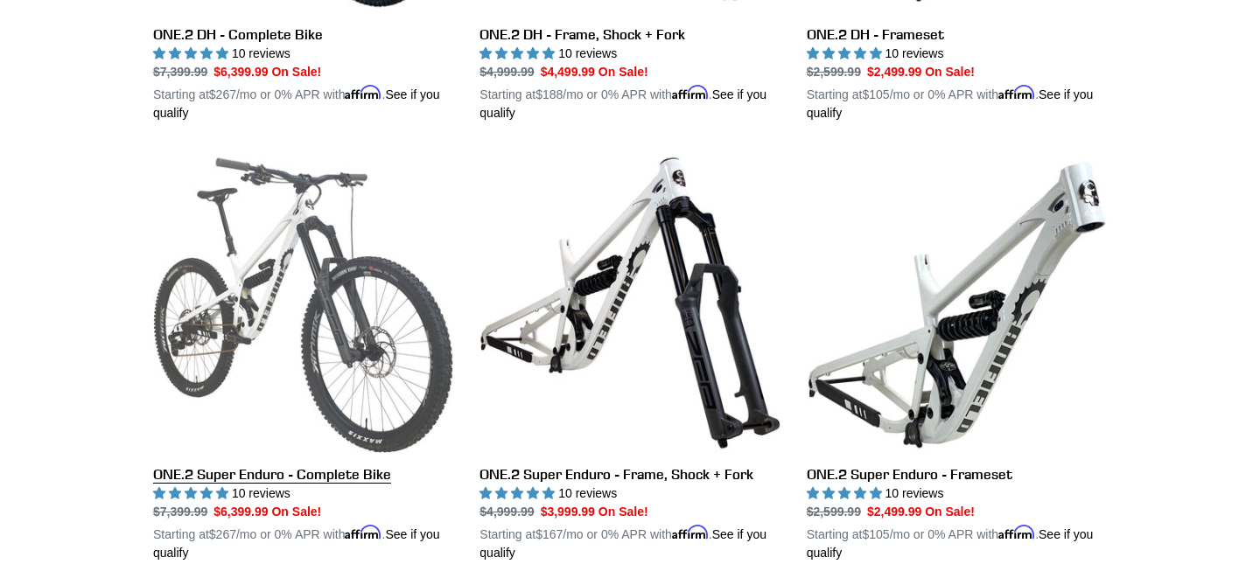
click at [262, 406] on link "ONE.2 Super Enduro - Complete Bike" at bounding box center [303, 358] width 300 height 410
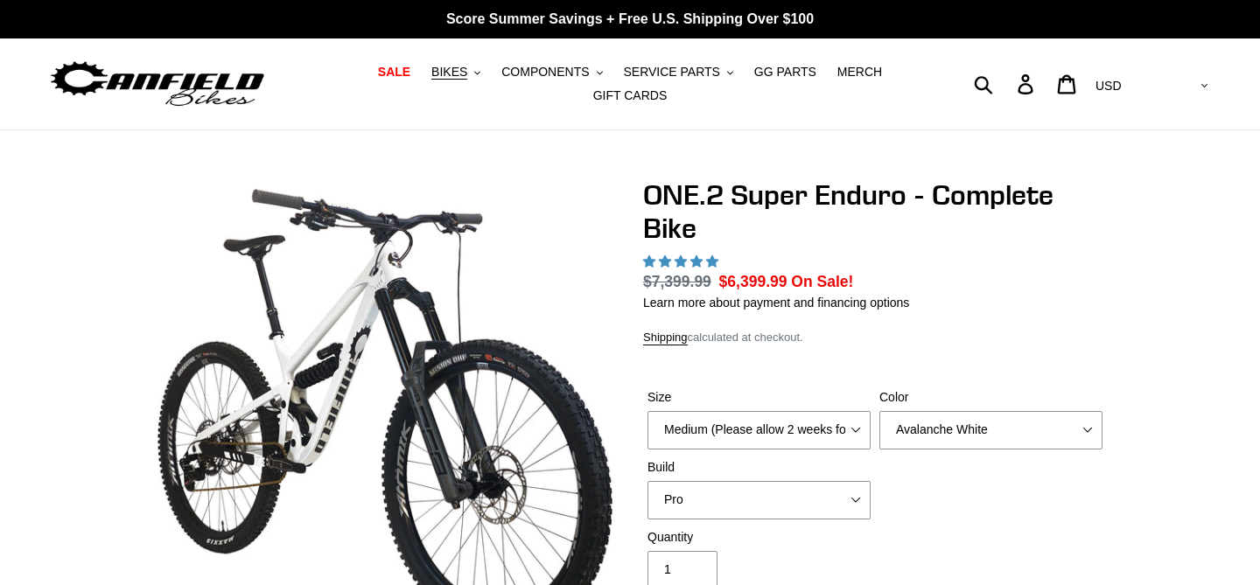
select select "highest-rating"
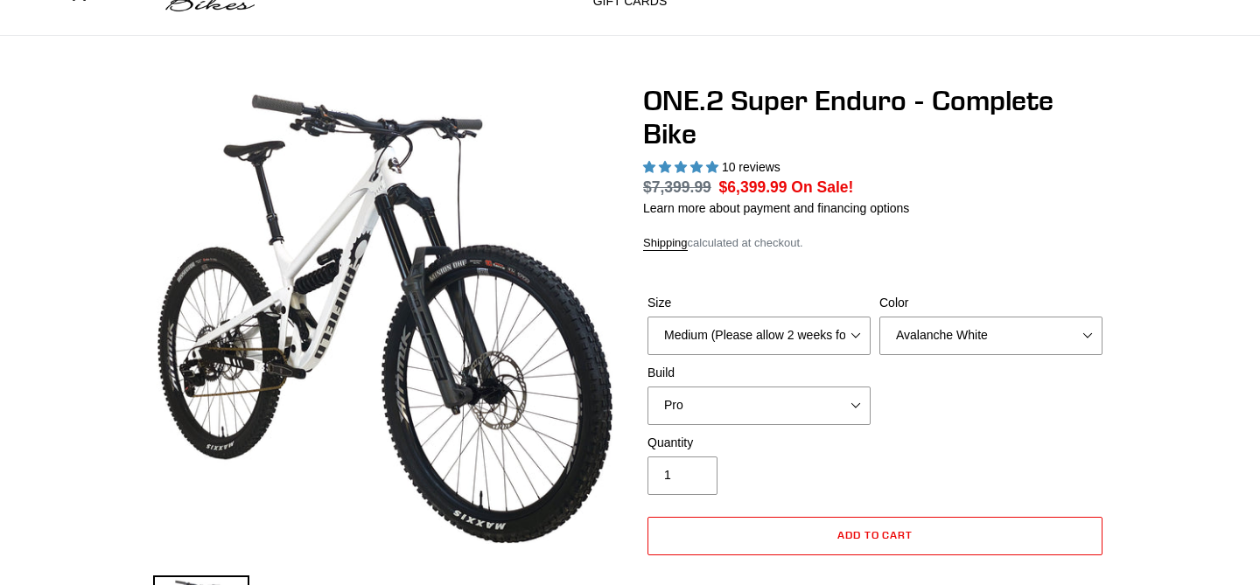
scroll to position [96, 0]
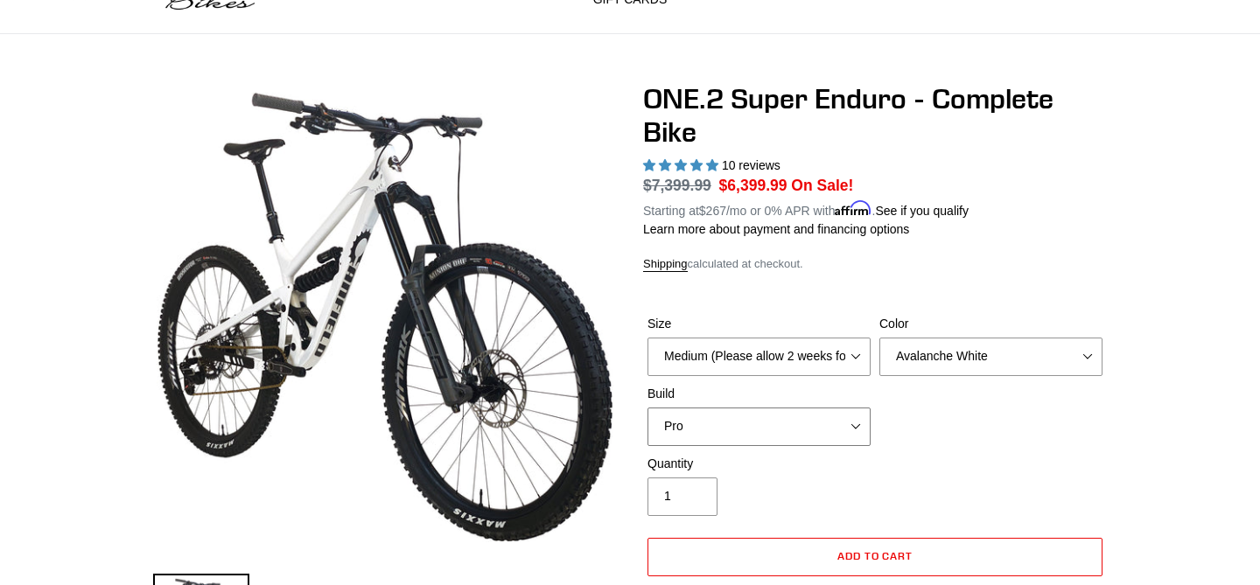
click at [810, 428] on select "Pro" at bounding box center [759, 427] width 223 height 39
click at [939, 357] on select "Avalanche White Bentonite Grey" at bounding box center [990, 357] width 223 height 39
select select "Bentonite Grey"
click at [879, 338] on select "Avalanche White Bentonite Grey" at bounding box center [990, 357] width 223 height 39
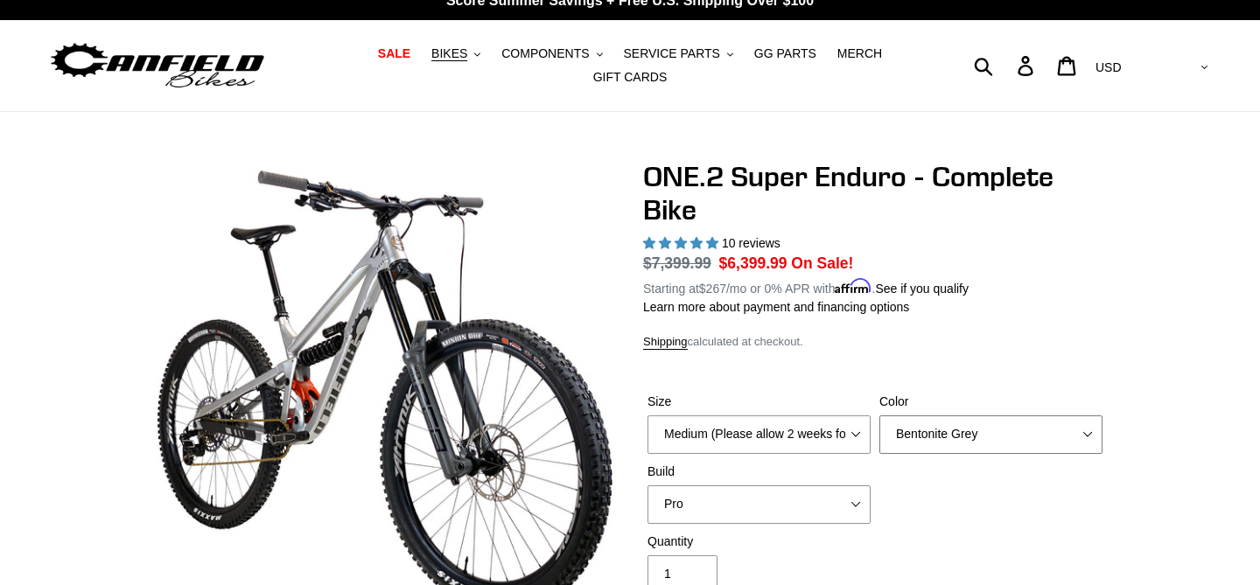
scroll to position [25, 0]
